Goal: Complete application form

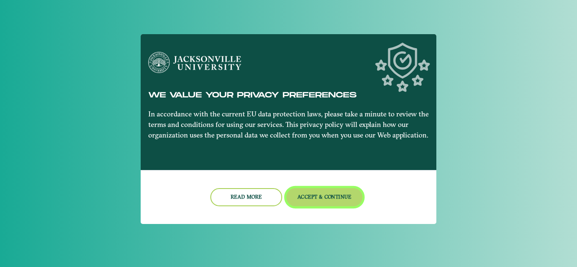
click at [310, 202] on button "Accept & Continue" at bounding box center [324, 197] width 76 height 18
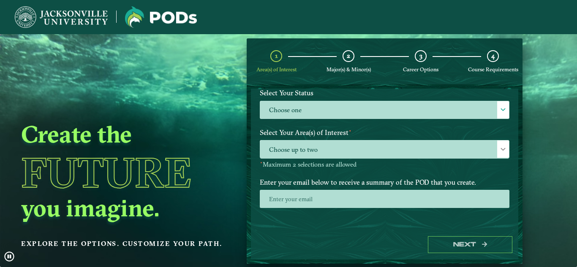
scroll to position [84, 0]
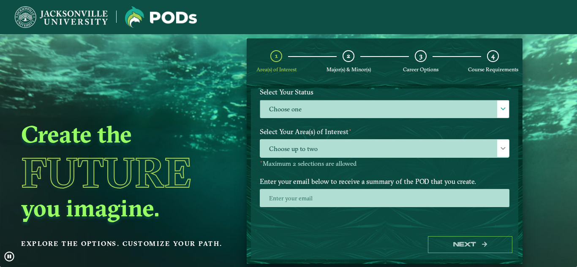
click at [341, 117] on label "Choose one" at bounding box center [384, 110] width 249 height 18
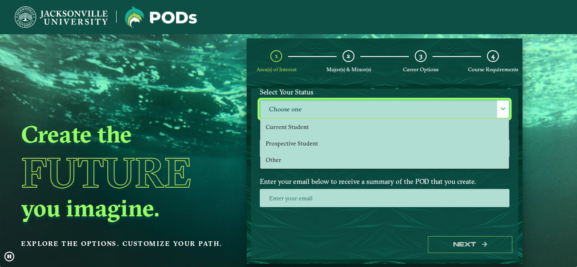
scroll to position [5, 39]
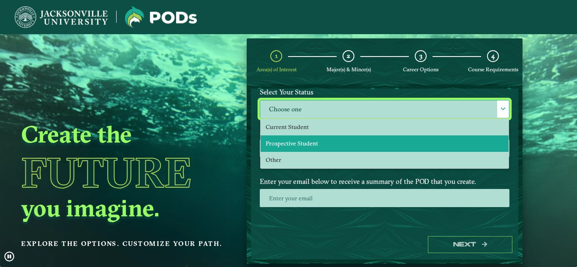
click at [298, 147] on span "Prospective Student" at bounding box center [292, 144] width 52 height 8
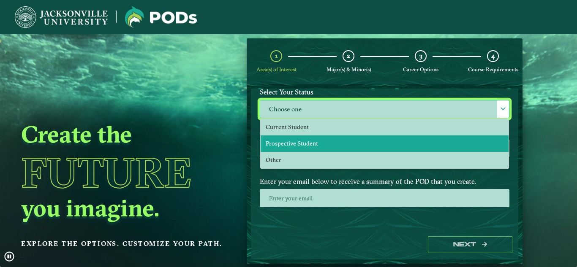
select select "[object Object]"
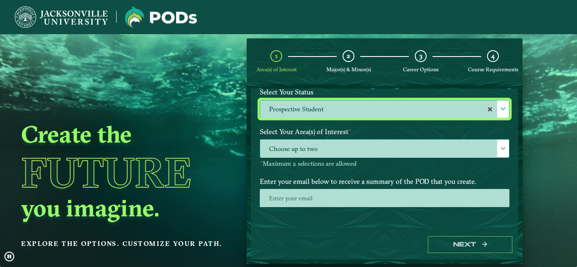
click at [294, 150] on span "Choose up to two" at bounding box center [384, 149] width 249 height 18
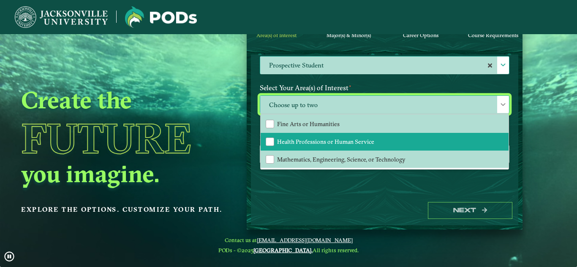
scroll to position [11, 0]
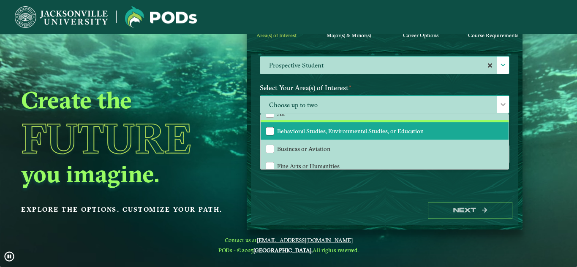
click at [267, 132] on div "Behavioral Studies, Environmental Studies, or Education" at bounding box center [270, 131] width 8 height 8
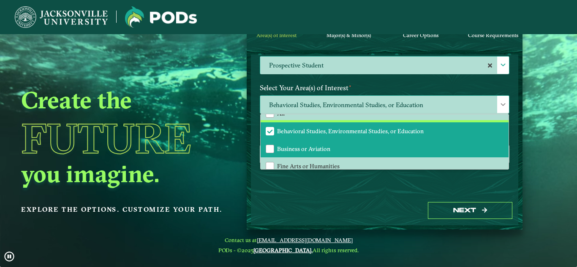
scroll to position [53, 0]
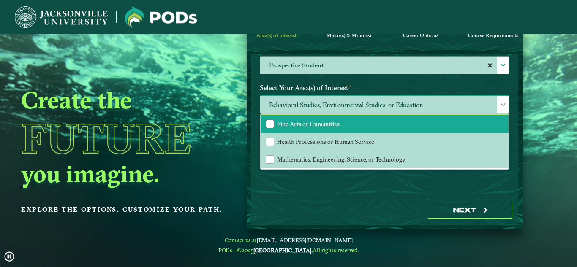
click at [268, 126] on div "Fine Arts or Humanities" at bounding box center [270, 124] width 8 height 8
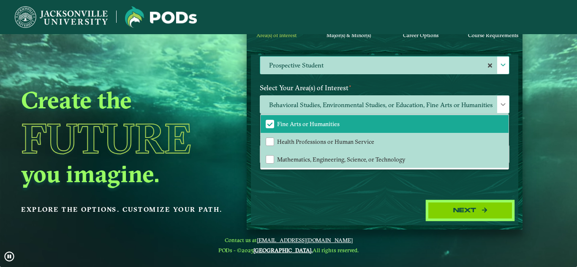
click at [447, 212] on button "Next" at bounding box center [470, 210] width 84 height 17
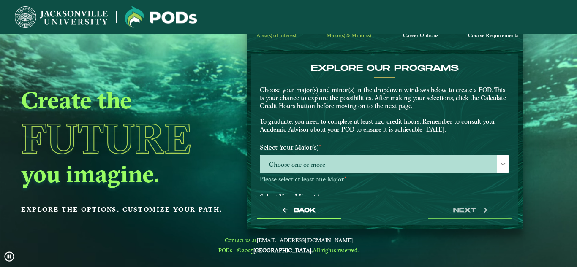
scroll to position [42, 0]
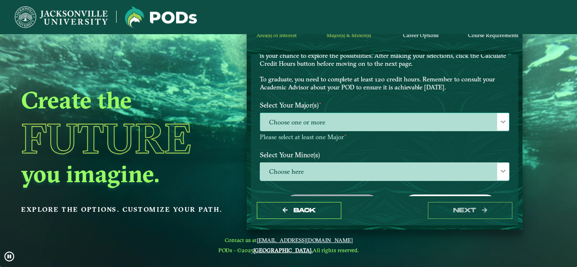
click at [363, 125] on span "Choose one or more" at bounding box center [384, 122] width 249 height 18
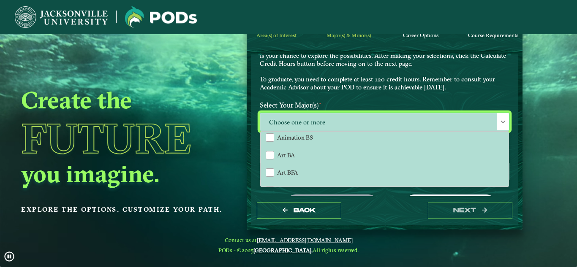
scroll to position [0, 0]
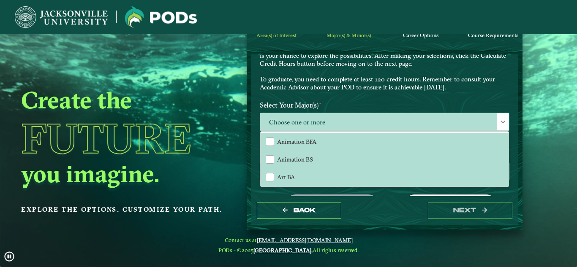
click at [351, 120] on span "Choose one or more" at bounding box center [384, 122] width 249 height 18
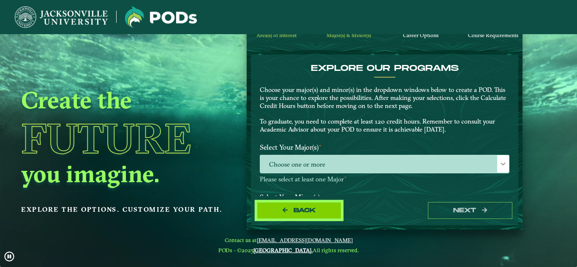
click at [321, 212] on button "Back" at bounding box center [299, 210] width 84 height 17
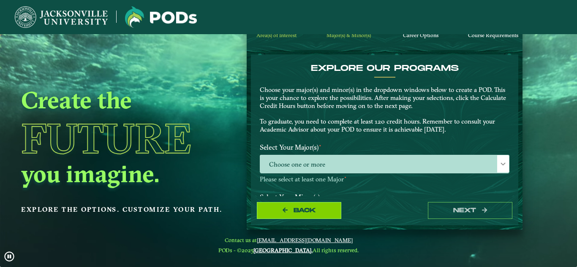
select select "[object Object]"
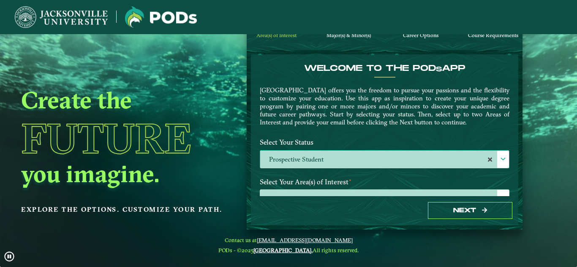
click at [337, 161] on label "Prospective Student" at bounding box center [384, 160] width 249 height 18
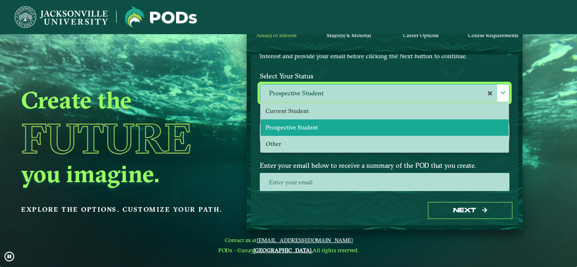
scroll to position [84, 0]
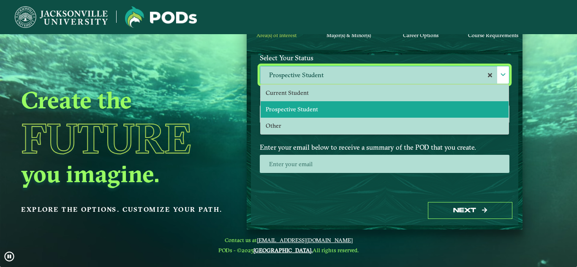
click at [318, 101] on li "Prospective Student" at bounding box center [385, 109] width 248 height 16
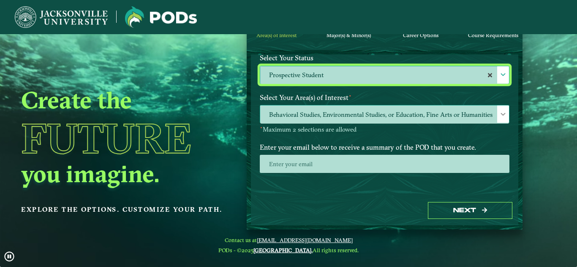
click at [316, 114] on span "Behavioral Studies, Environmental Studies, or Education, Fine Arts or Humanities" at bounding box center [384, 115] width 249 height 18
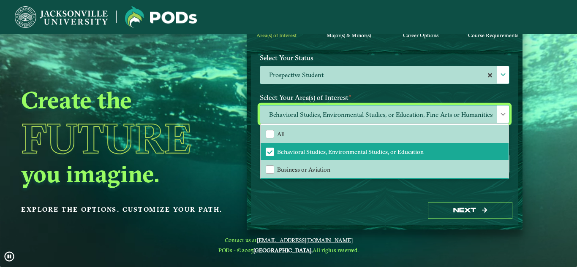
scroll to position [5, 39]
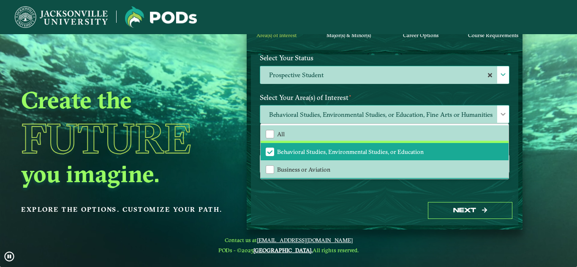
click at [268, 150] on span "Behavioral Studies, Environmental Studies, or Education" at bounding box center [270, 152] width 8 height 8
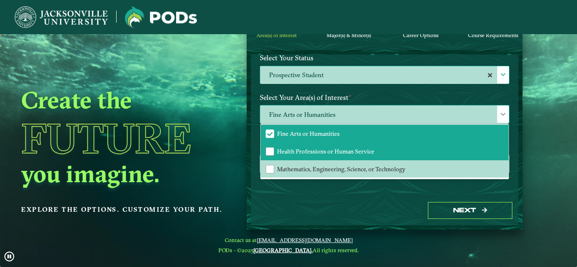
scroll to position [94, 0]
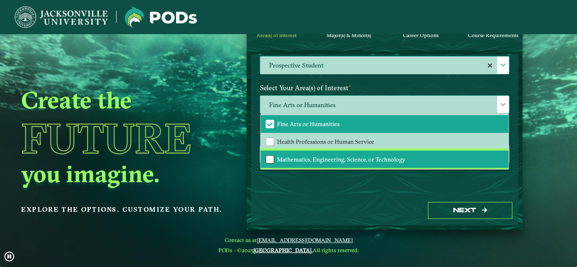
click at [270, 159] on div "Mathematics, Engineering, Science, or Technology" at bounding box center [270, 159] width 8 height 8
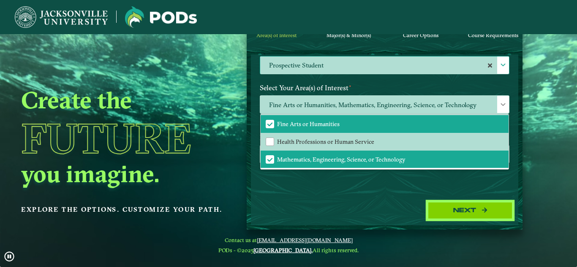
click at [452, 211] on button "Next" at bounding box center [470, 210] width 84 height 17
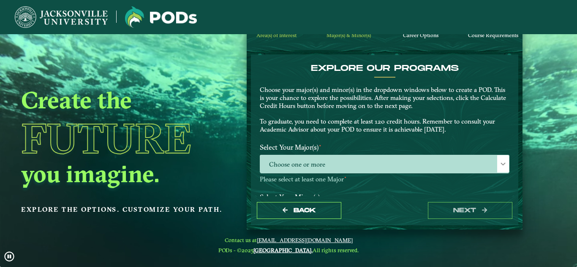
click at [370, 154] on label "Select Your Major(s) ⋆" at bounding box center [384, 148] width 262 height 16
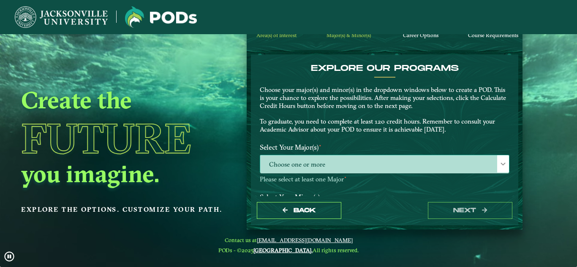
click at [369, 160] on span "Choose one or more" at bounding box center [384, 164] width 249 height 18
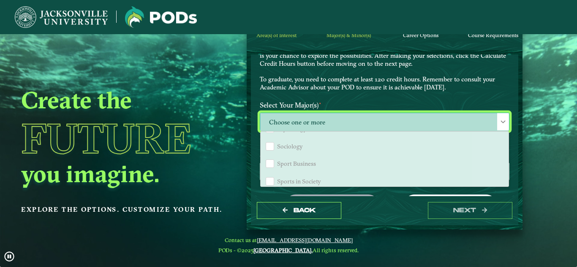
scroll to position [740, 0]
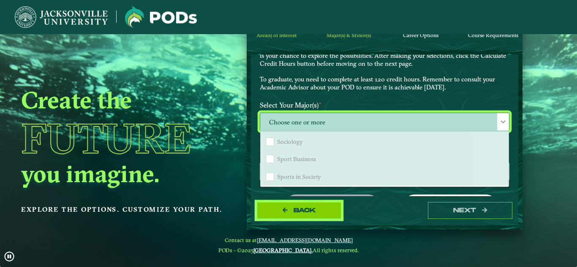
click at [324, 206] on button "Back" at bounding box center [299, 210] width 84 height 17
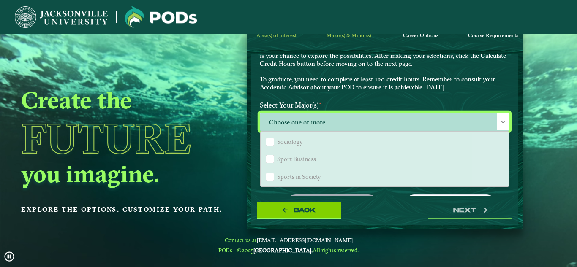
select select "[object Object]"
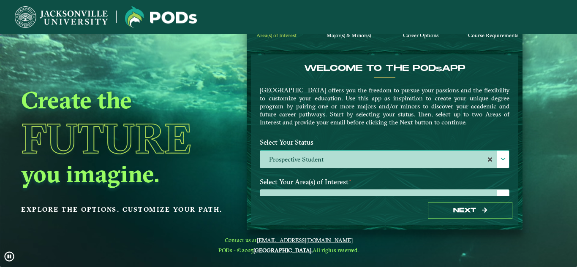
click at [325, 165] on label "Prospective Student" at bounding box center [384, 160] width 249 height 18
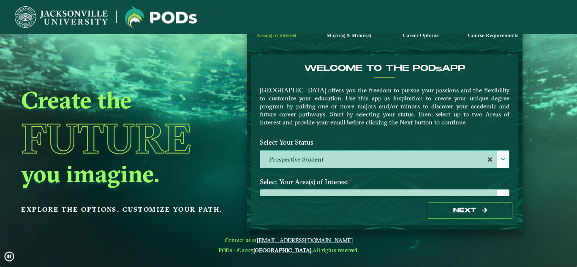
scroll to position [5, 39]
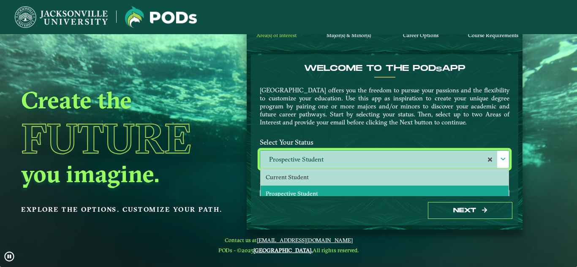
click at [306, 191] on span "Prospective Student" at bounding box center [292, 194] width 52 height 8
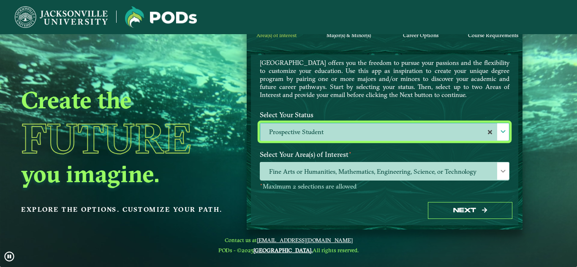
scroll to position [42, 0]
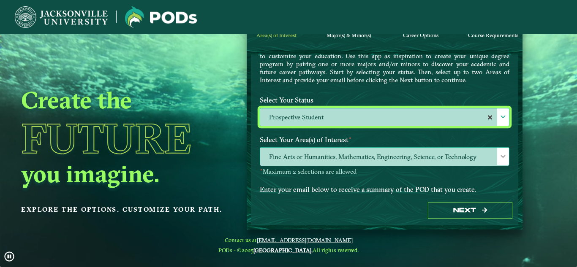
click at [324, 156] on span "Fine Arts or Humanities, Mathematics, Engineering, Science, or Technology" at bounding box center [384, 157] width 249 height 18
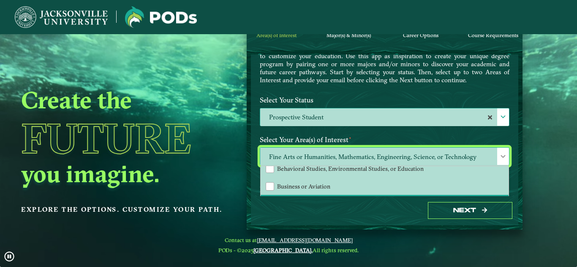
scroll to position [53, 0]
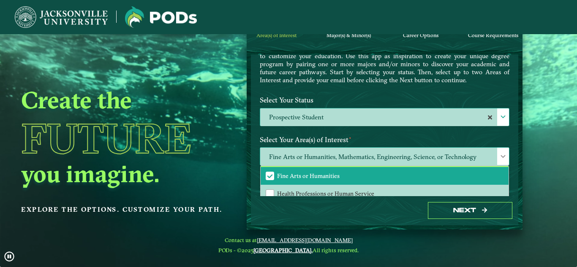
click at [292, 177] on span "Fine Arts or Humanities" at bounding box center [308, 176] width 63 height 8
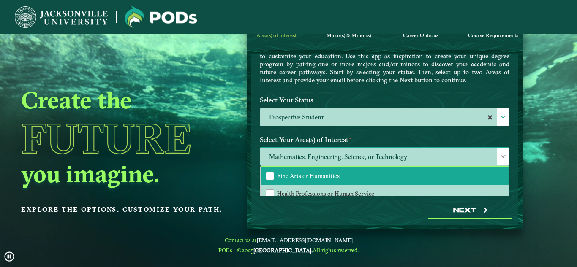
scroll to position [0, 0]
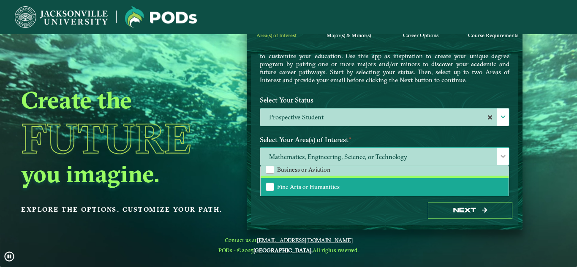
click at [293, 184] on span "Fine Arts or Humanities" at bounding box center [308, 187] width 63 height 8
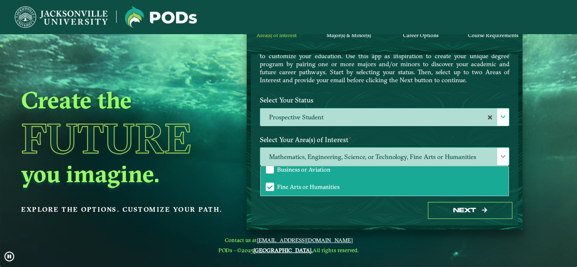
click at [316, 174] on li "Business or Aviation" at bounding box center [385, 170] width 248 height 18
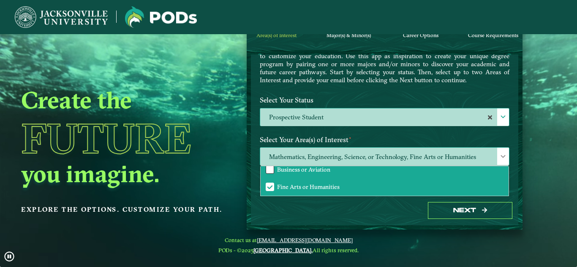
drag, startPoint x: 268, startPoint y: 171, endPoint x: 284, endPoint y: 186, distance: 21.9
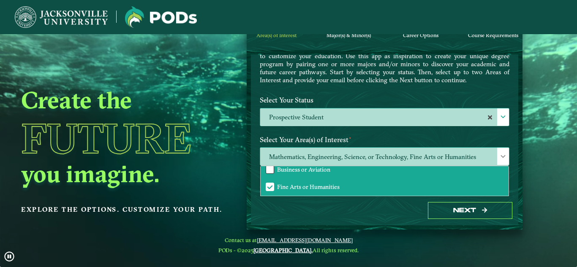
click at [270, 172] on div "Business or Aviation" at bounding box center [270, 170] width 8 height 8
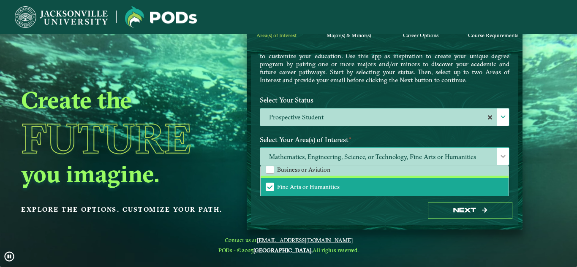
click at [271, 187] on span "Fine Arts or Humanities" at bounding box center [270, 187] width 8 height 8
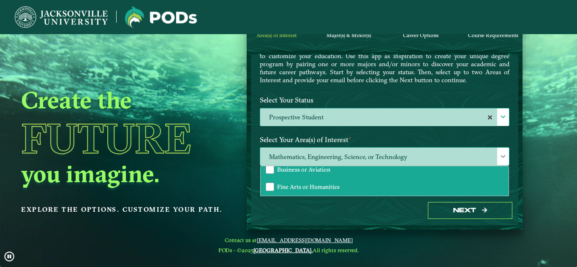
drag, startPoint x: 271, startPoint y: 168, endPoint x: 276, endPoint y: 183, distance: 16.0
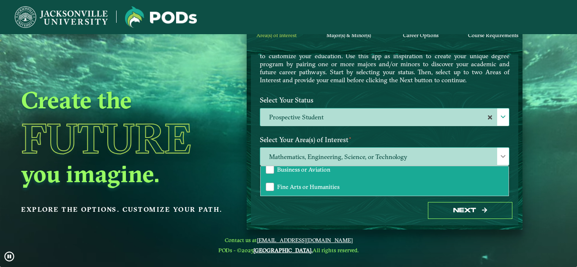
click at [271, 169] on div "Business or Aviation" at bounding box center [270, 170] width 8 height 8
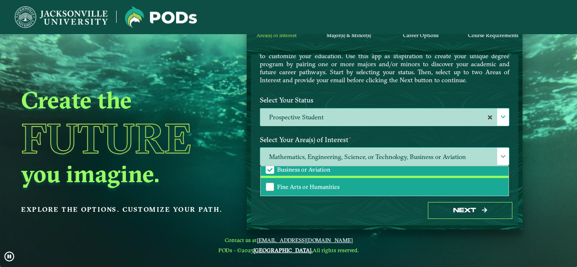
drag, startPoint x: 269, startPoint y: 187, endPoint x: 272, endPoint y: 195, distance: 8.7
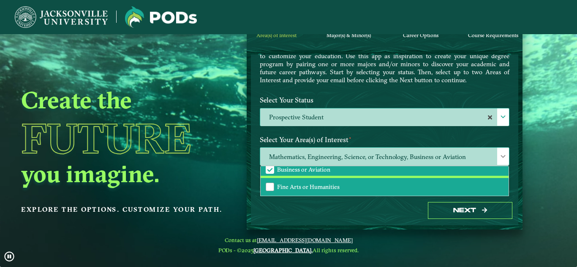
click at [270, 187] on div "Fine Arts or Humanities" at bounding box center [270, 187] width 8 height 8
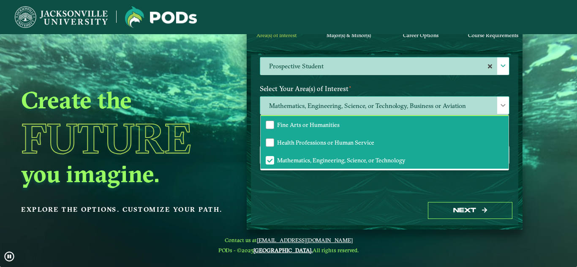
scroll to position [94, 0]
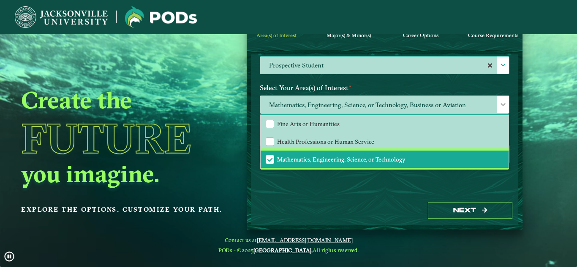
click at [268, 162] on span "Mathematics, Engineering, Science, or Technology" at bounding box center [270, 160] width 8 height 8
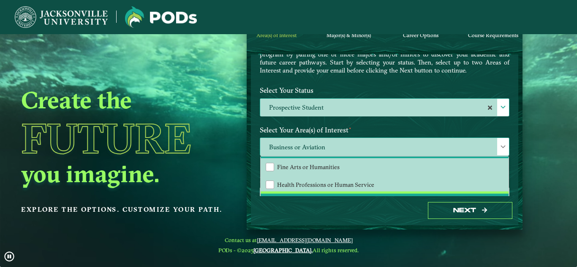
scroll to position [53, 0]
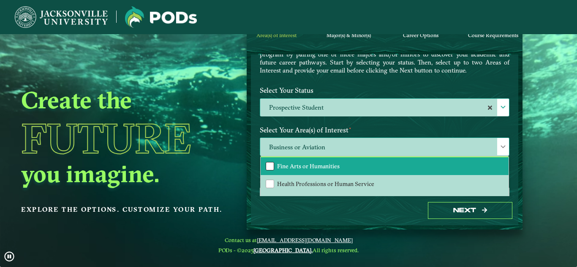
click at [271, 168] on div "Fine Arts or Humanities" at bounding box center [270, 166] width 8 height 8
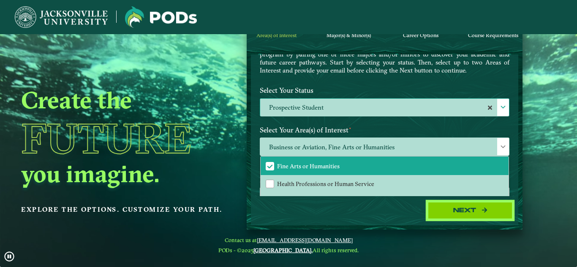
click at [471, 214] on button "Next" at bounding box center [470, 210] width 84 height 17
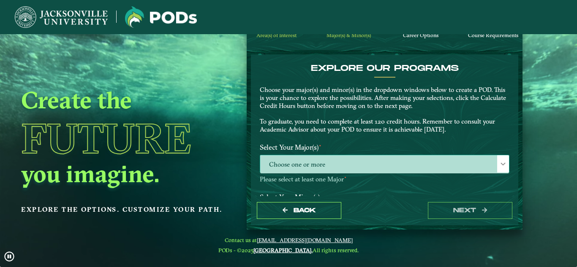
click at [323, 165] on span "Choose one or more" at bounding box center [384, 164] width 249 height 18
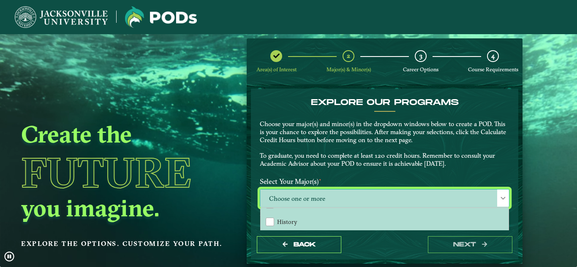
scroll to position [253, 0]
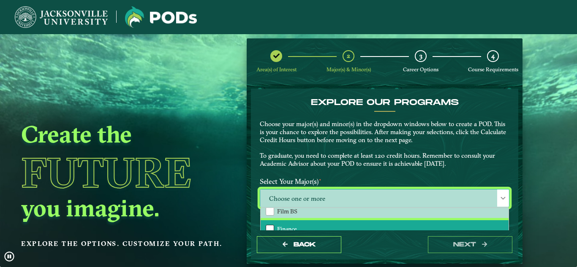
click at [266, 226] on div "Finance" at bounding box center [270, 229] width 8 height 8
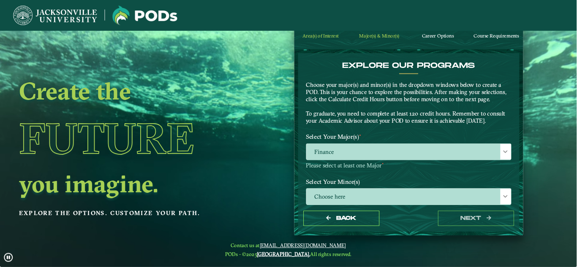
scroll to position [5, 39]
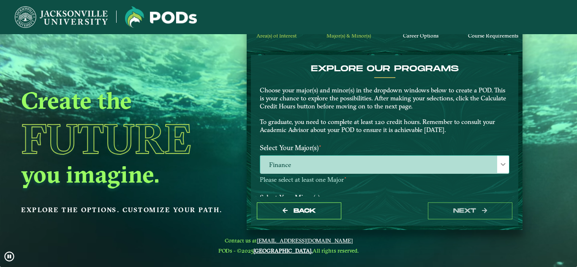
click at [347, 169] on span "Finance" at bounding box center [384, 165] width 249 height 18
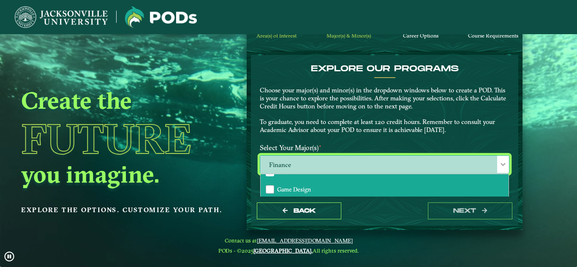
scroll to position [319, 0]
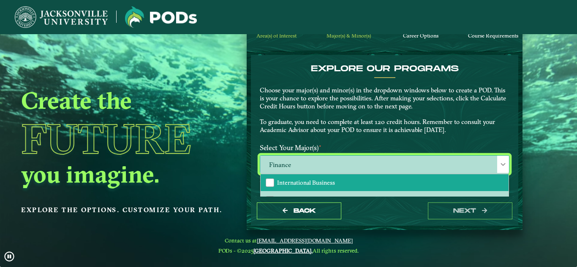
drag, startPoint x: 266, startPoint y: 184, endPoint x: 296, endPoint y: 186, distance: 30.1
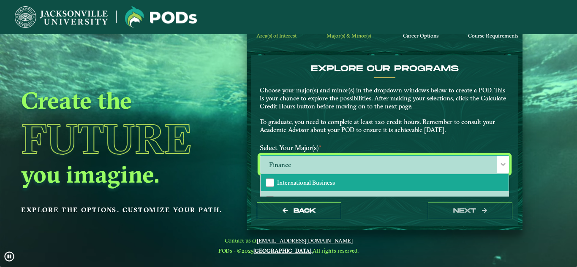
click at [267, 184] on div "International Business" at bounding box center [270, 183] width 8 height 8
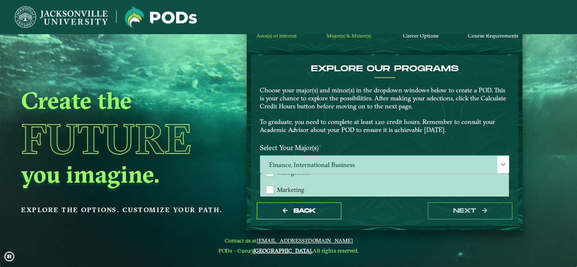
scroll to position [361, 0]
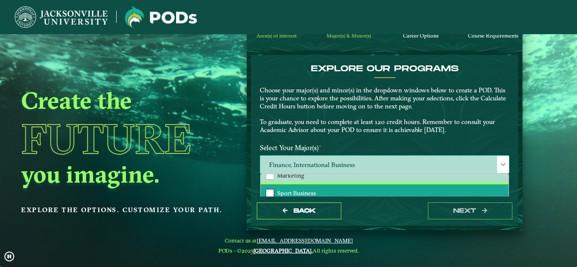
click at [272, 191] on div "Sport Business" at bounding box center [270, 193] width 8 height 8
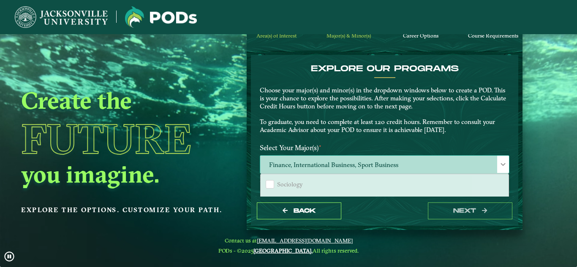
scroll to position [698, 0]
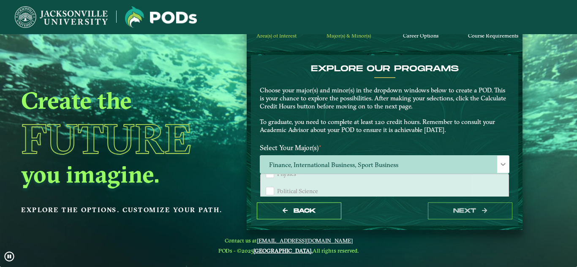
click at [364, 137] on div "EXPLORE OUR PROGRAMS Choose your major(s) and minor(s) in the dropdown windows …" at bounding box center [384, 102] width 262 height 76
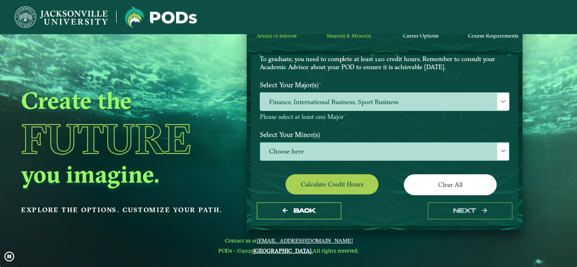
scroll to position [42, 0]
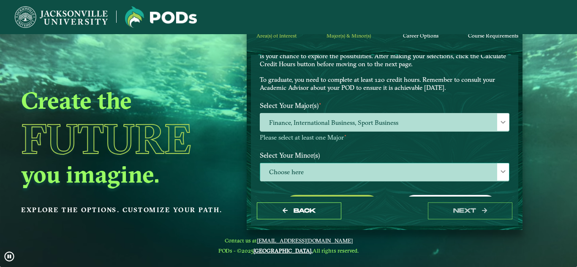
click at [352, 169] on span "Choose here" at bounding box center [384, 172] width 249 height 18
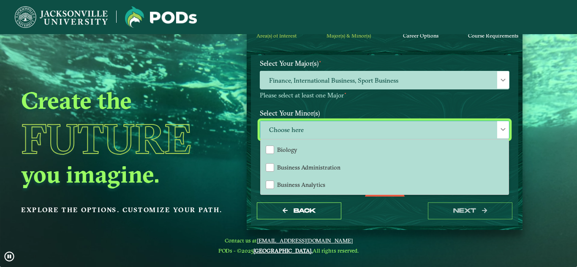
scroll to position [127, 0]
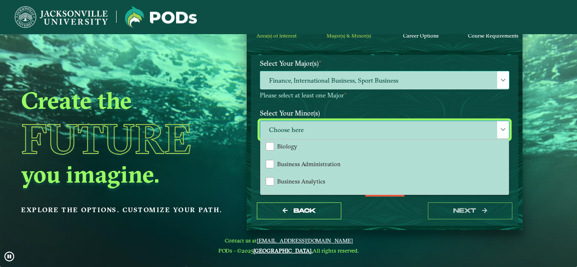
click at [408, 79] on span "Finance, International Business, Sport Business" at bounding box center [384, 80] width 249 height 18
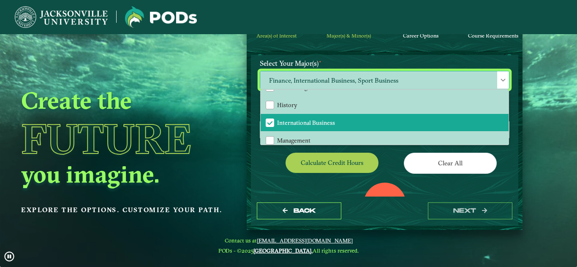
scroll to position [253, 0]
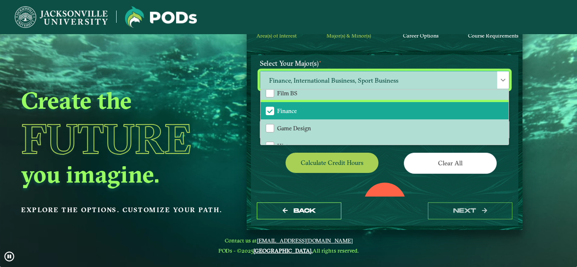
click at [269, 114] on span "Finance" at bounding box center [270, 111] width 8 height 8
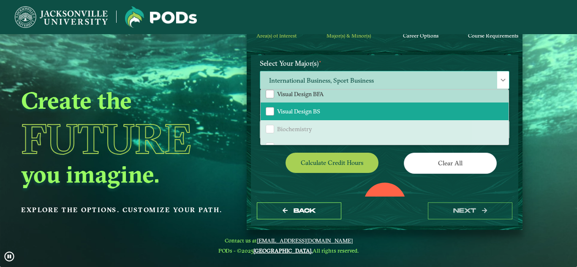
scroll to position [380, 0]
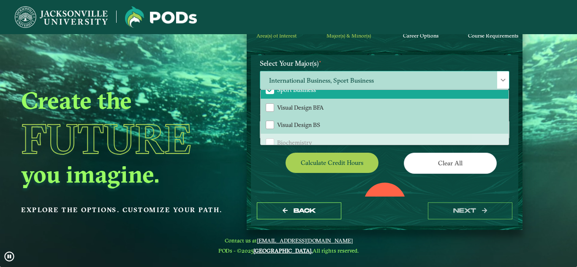
click at [270, 90] on div "Accounting Animation BFA Animation BS Art BA Art BFA Aviation Management Aviati…" at bounding box center [384, 118] width 249 height 56
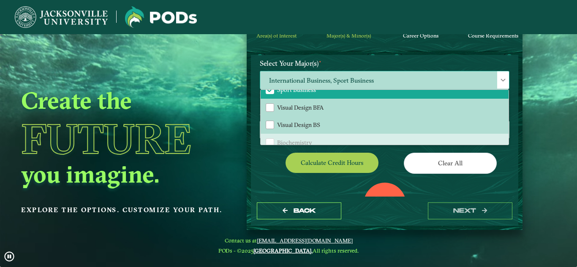
click at [272, 93] on span "Sport Business" at bounding box center [270, 90] width 8 height 8
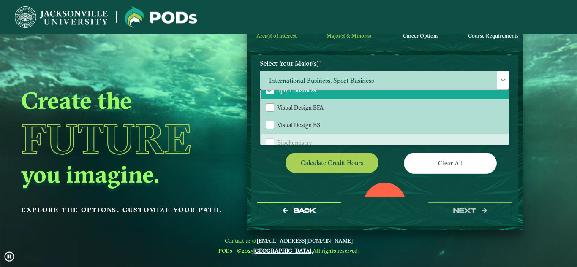
scroll to position [384, 0]
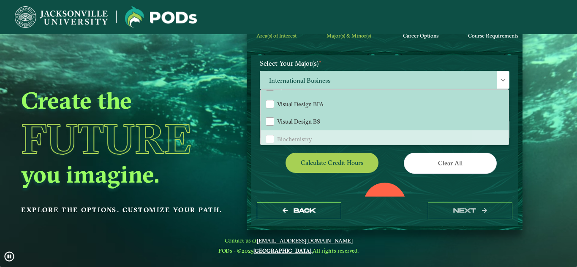
click at [438, 183] on div "0 Total Credit Hours" at bounding box center [384, 219] width 262 height 72
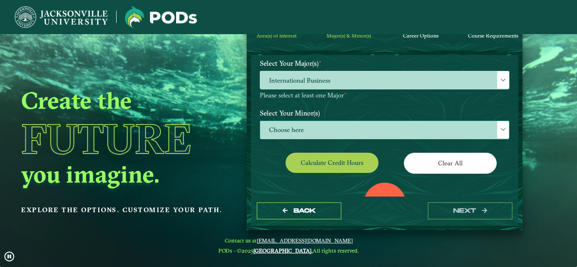
click at [348, 130] on span "Choose here" at bounding box center [384, 130] width 249 height 18
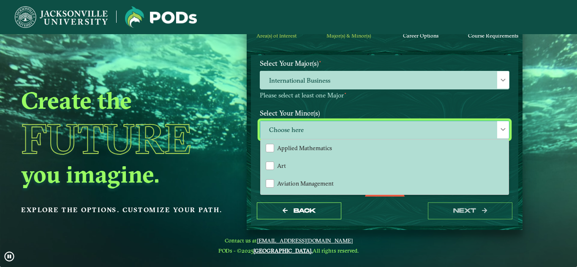
scroll to position [42, 0]
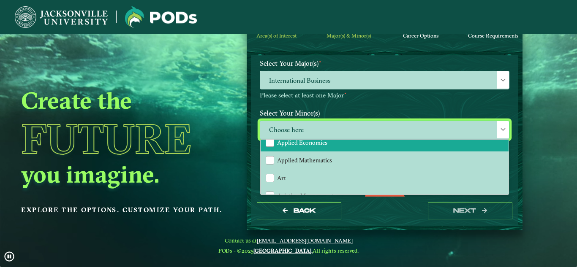
click at [329, 141] on li "Applied Economics" at bounding box center [385, 143] width 248 height 18
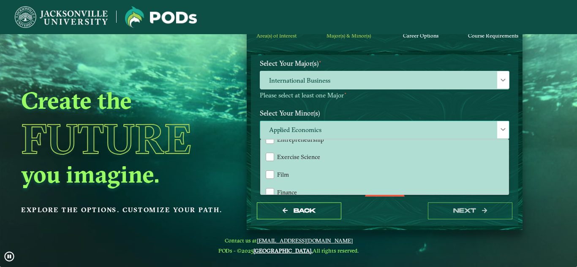
scroll to position [422, 0]
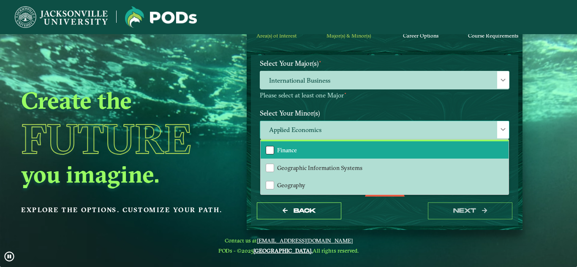
click at [269, 152] on div "Finance" at bounding box center [270, 150] width 8 height 8
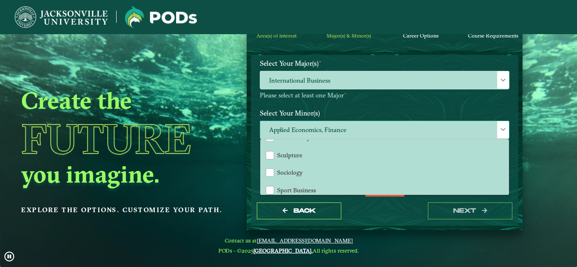
scroll to position [803, 0]
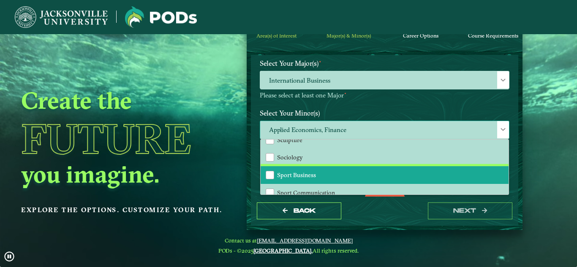
click at [311, 175] on span "Sport Business" at bounding box center [296, 175] width 39 height 8
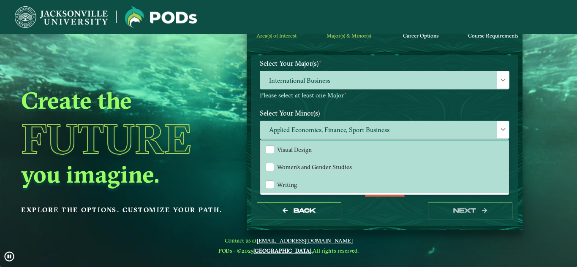
scroll to position [127, 0]
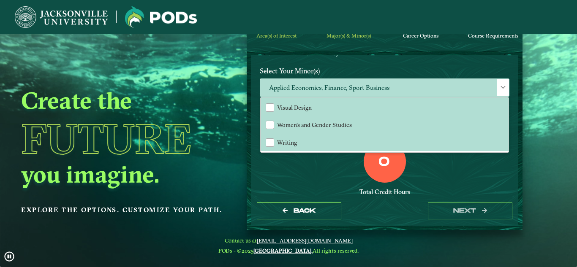
click at [458, 191] on div "Total Credit Hours" at bounding box center [385, 192] width 250 height 8
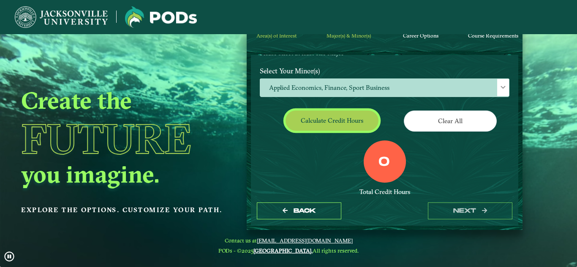
click at [353, 124] on button "Calculate credit hours" at bounding box center [332, 121] width 93 height 20
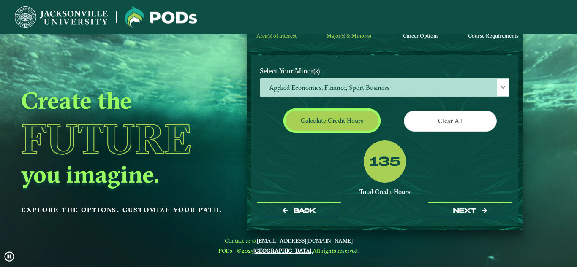
scroll to position [0, 0]
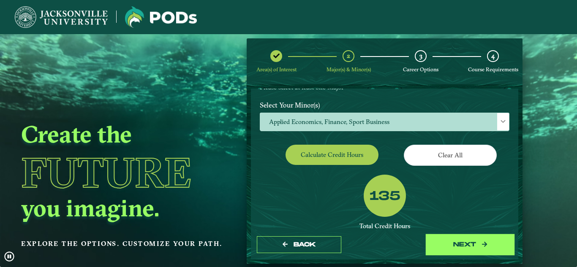
click at [468, 248] on button "next" at bounding box center [470, 245] width 84 height 17
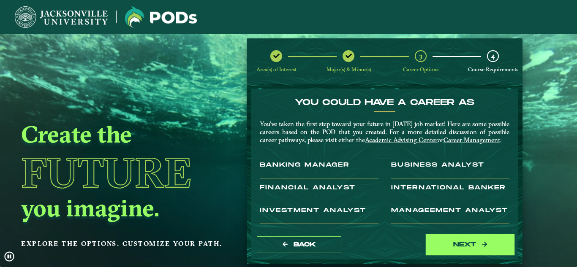
click at [469, 245] on button "next" at bounding box center [470, 245] width 84 height 17
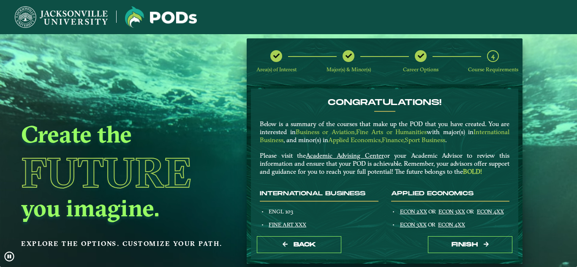
click at [208, 66] on div "Create the Future you imagine. Explore the options. Customize your path." at bounding box center [124, 167] width 248 height 267
